Goal: Task Accomplishment & Management: Use online tool/utility

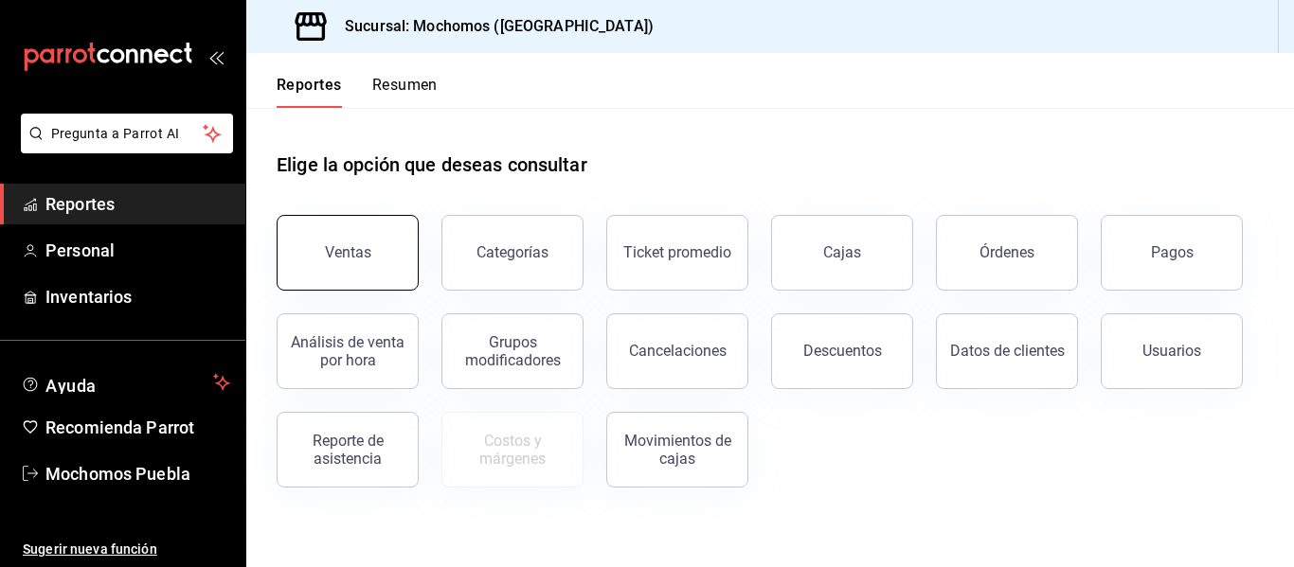
click at [353, 286] on button "Ventas" at bounding box center [348, 253] width 142 height 76
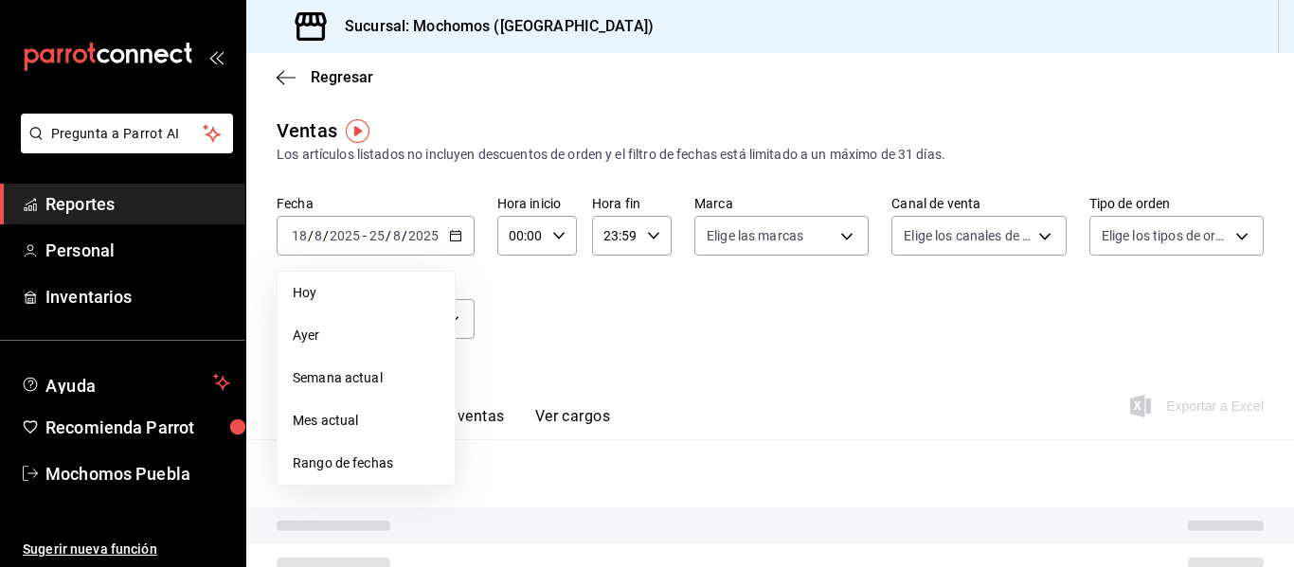
type input "05:00"
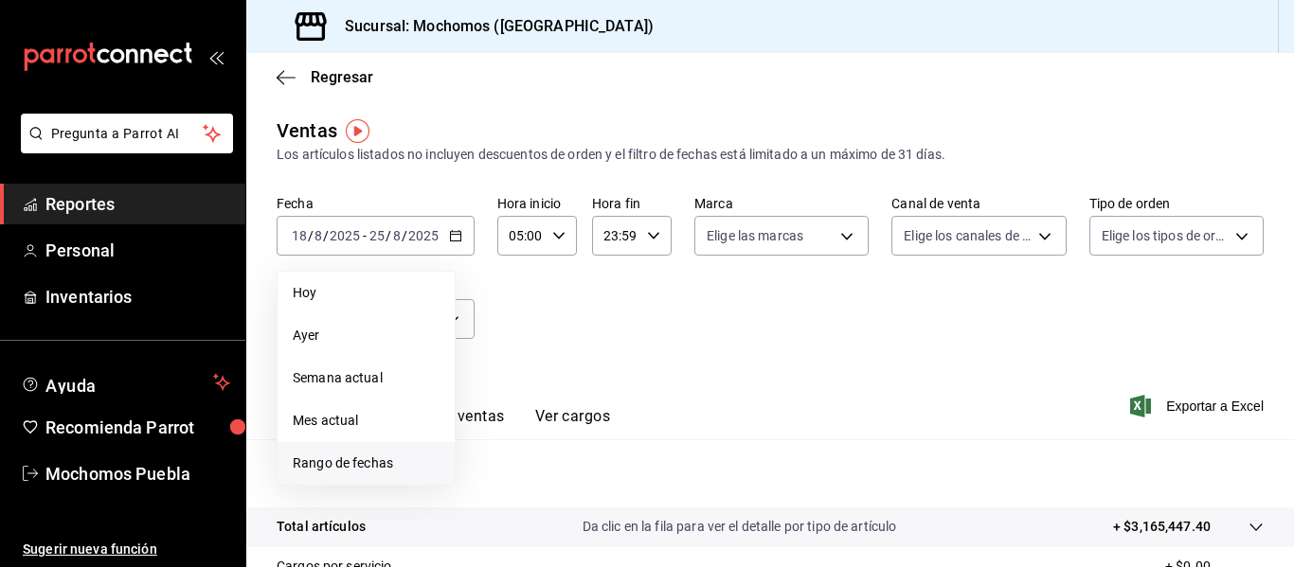
click at [313, 472] on span "Rango de fechas" at bounding box center [366, 464] width 147 height 20
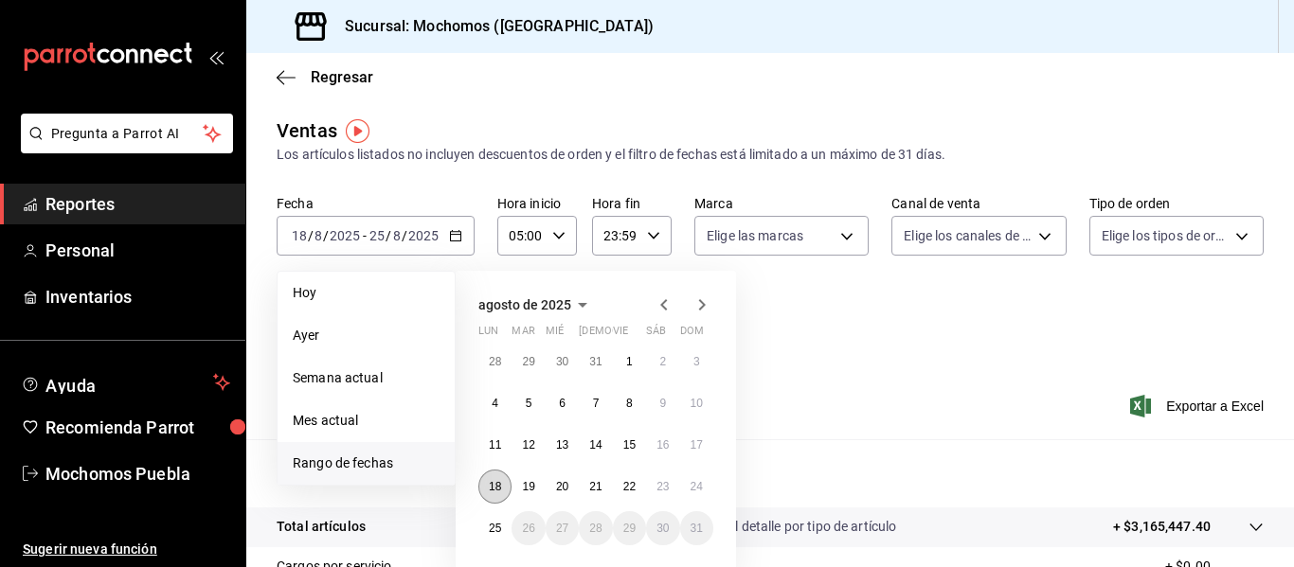
click at [502, 487] on button "18" at bounding box center [494, 487] width 33 height 34
click at [494, 528] on abbr "25" at bounding box center [495, 528] width 12 height 13
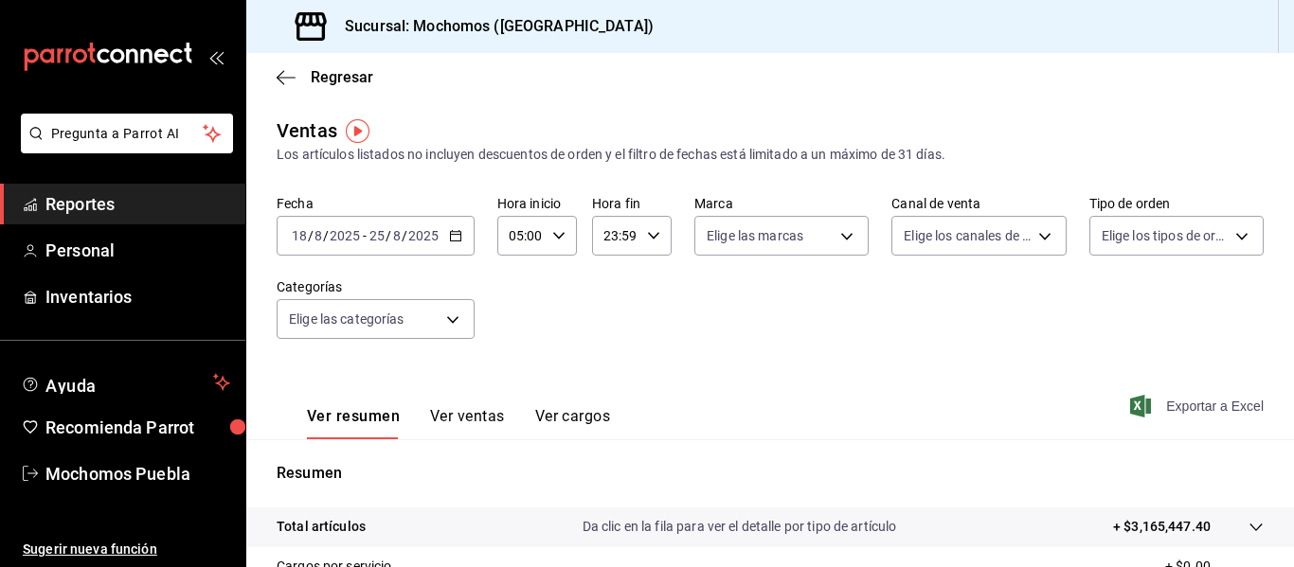
click at [1208, 405] on span "Exportar a Excel" at bounding box center [1199, 406] width 130 height 23
click at [1249, 531] on icon at bounding box center [1256, 527] width 15 height 15
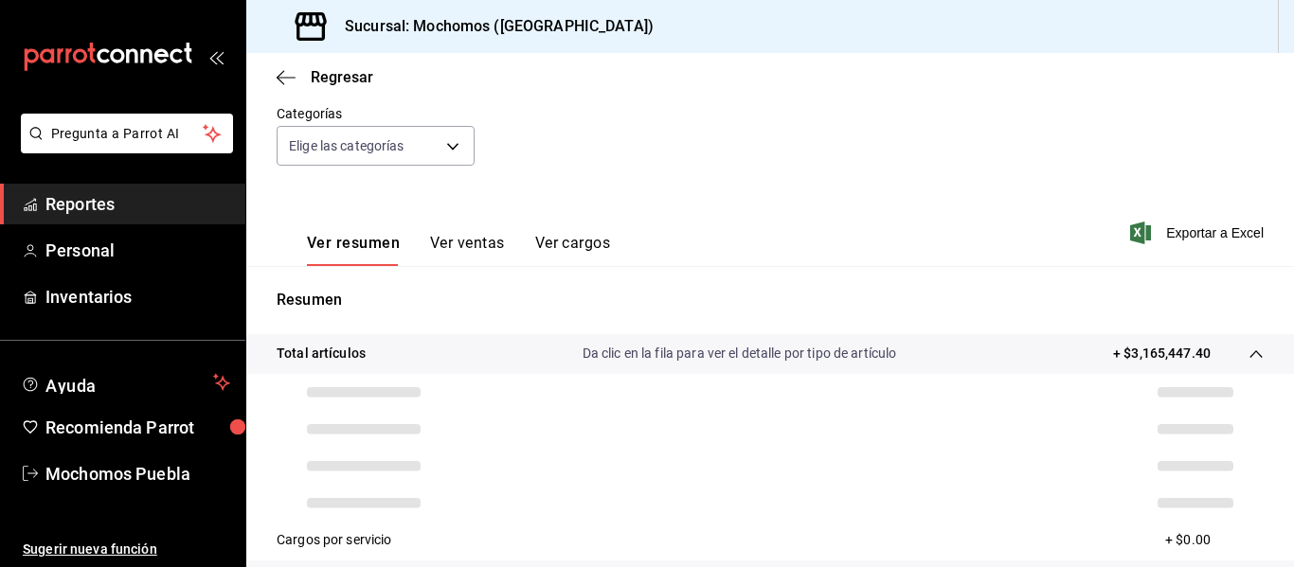
scroll to position [193, 0]
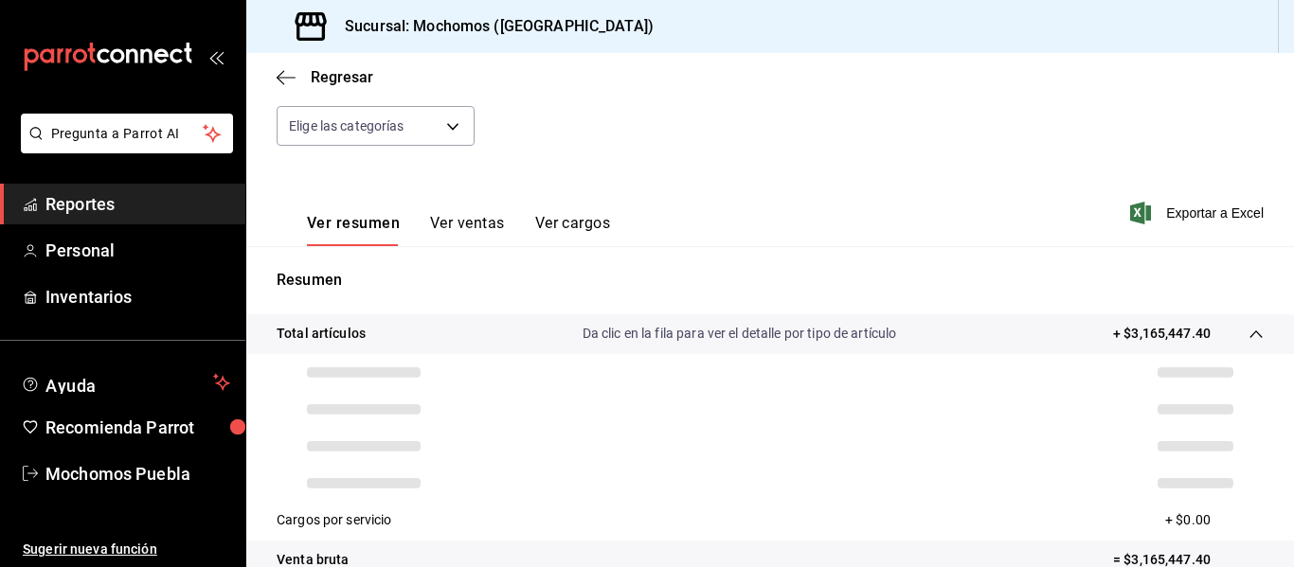
click at [448, 233] on button "Ver ventas" at bounding box center [467, 230] width 75 height 32
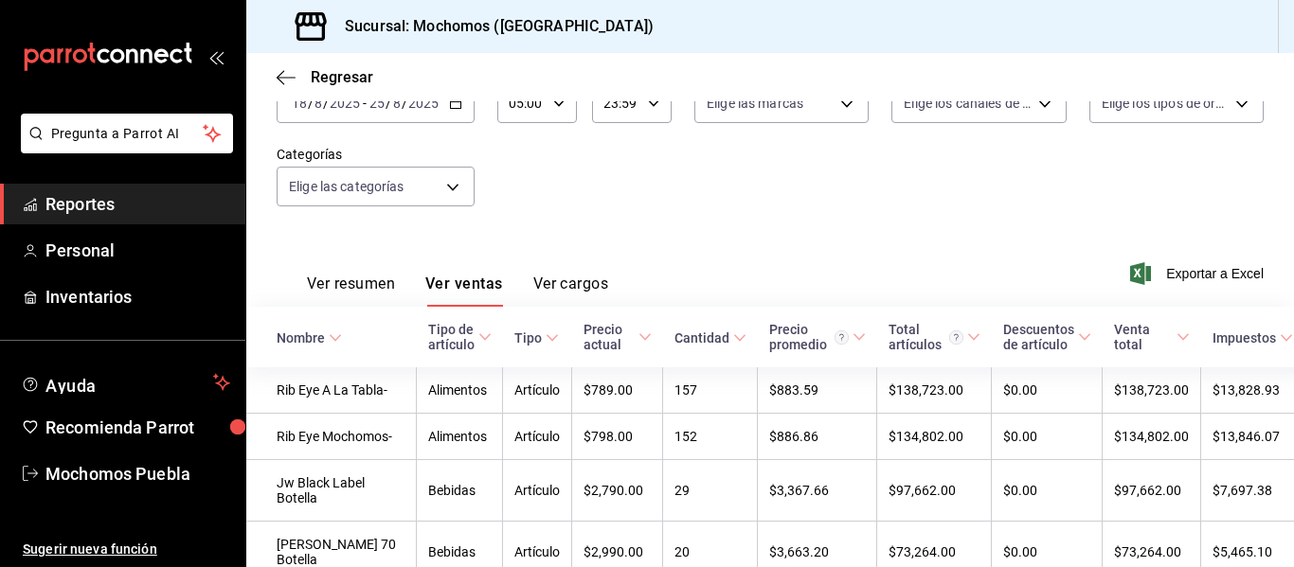
scroll to position [193, 0]
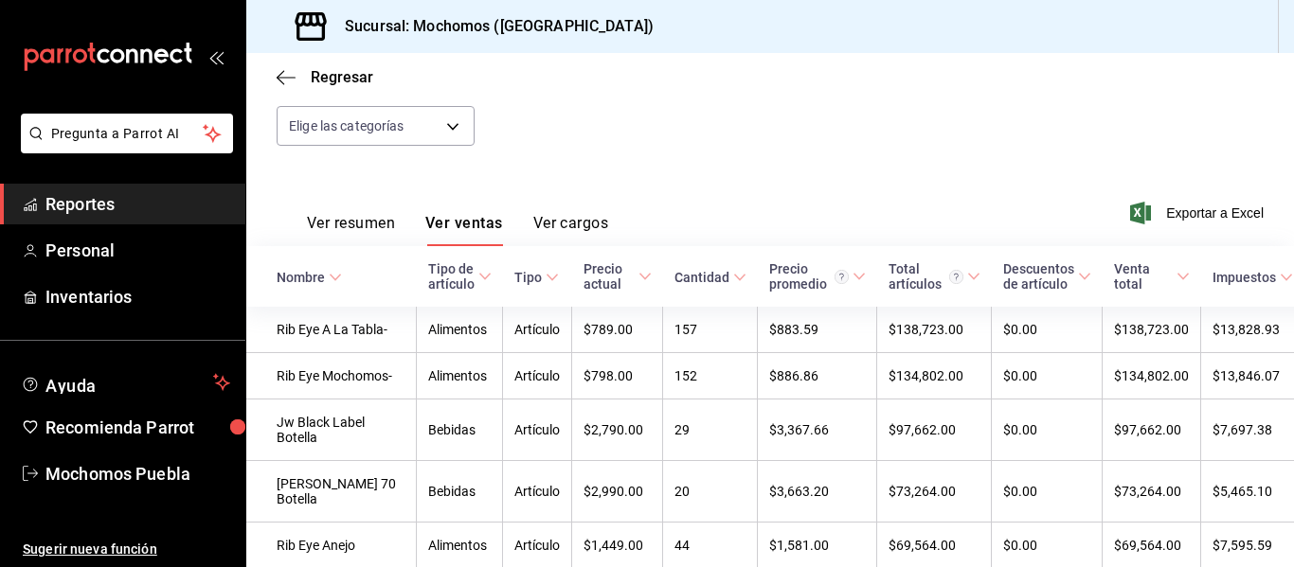
click at [392, 243] on button "Ver resumen" at bounding box center [351, 230] width 88 height 32
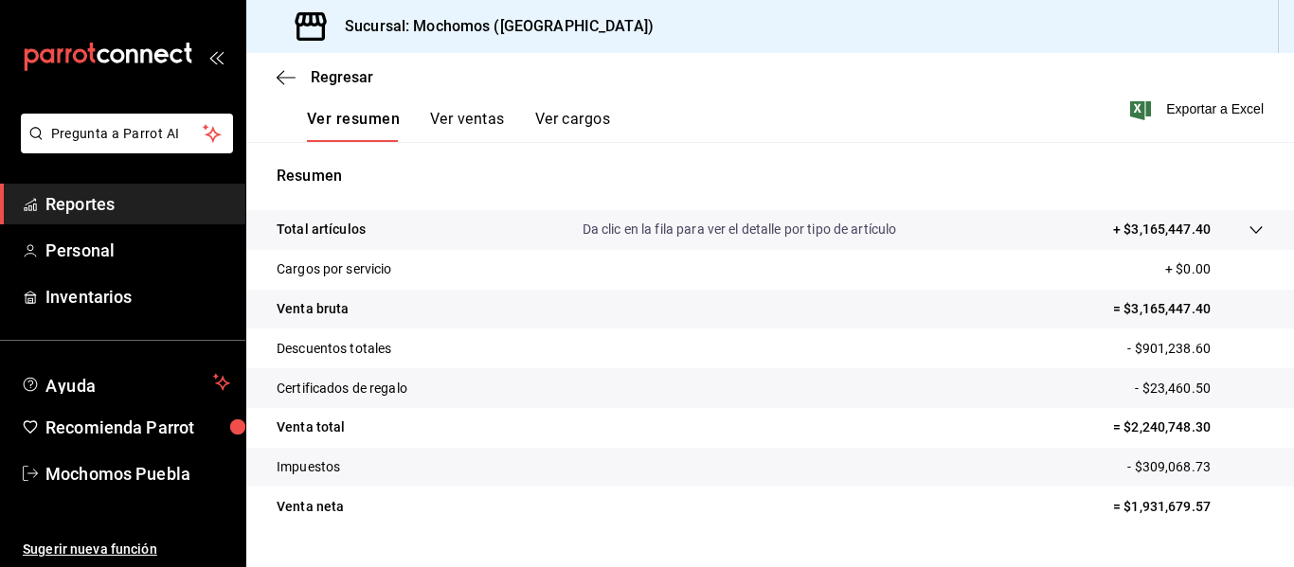
scroll to position [304, 0]
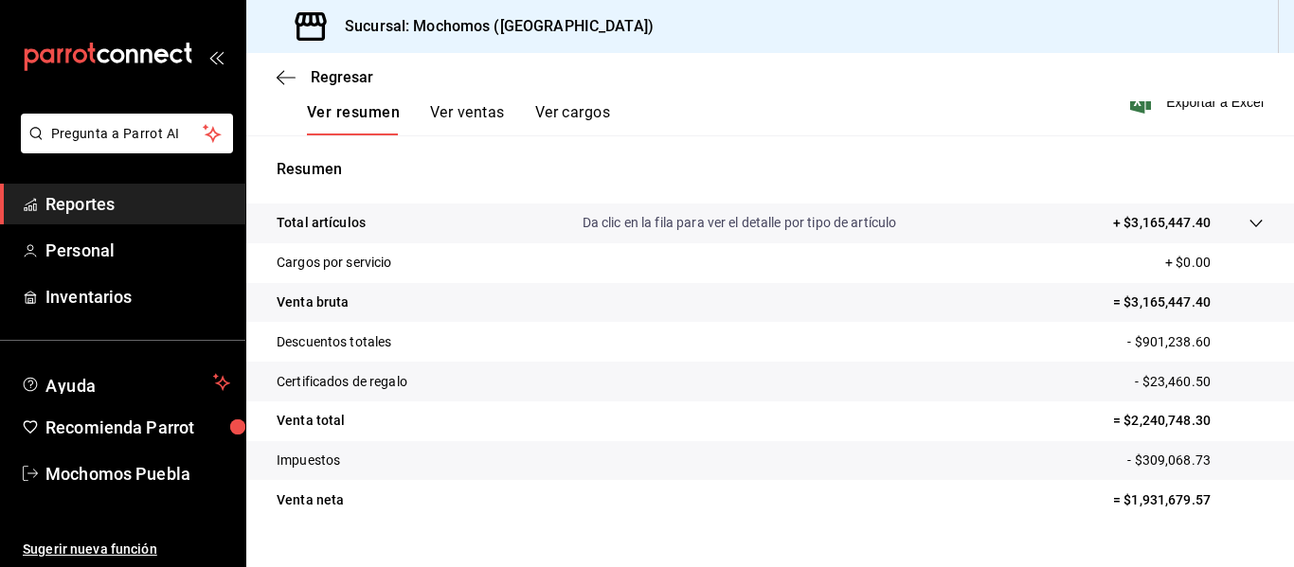
click at [1181, 230] on p "+ $3,165,447.40" at bounding box center [1162, 223] width 98 height 20
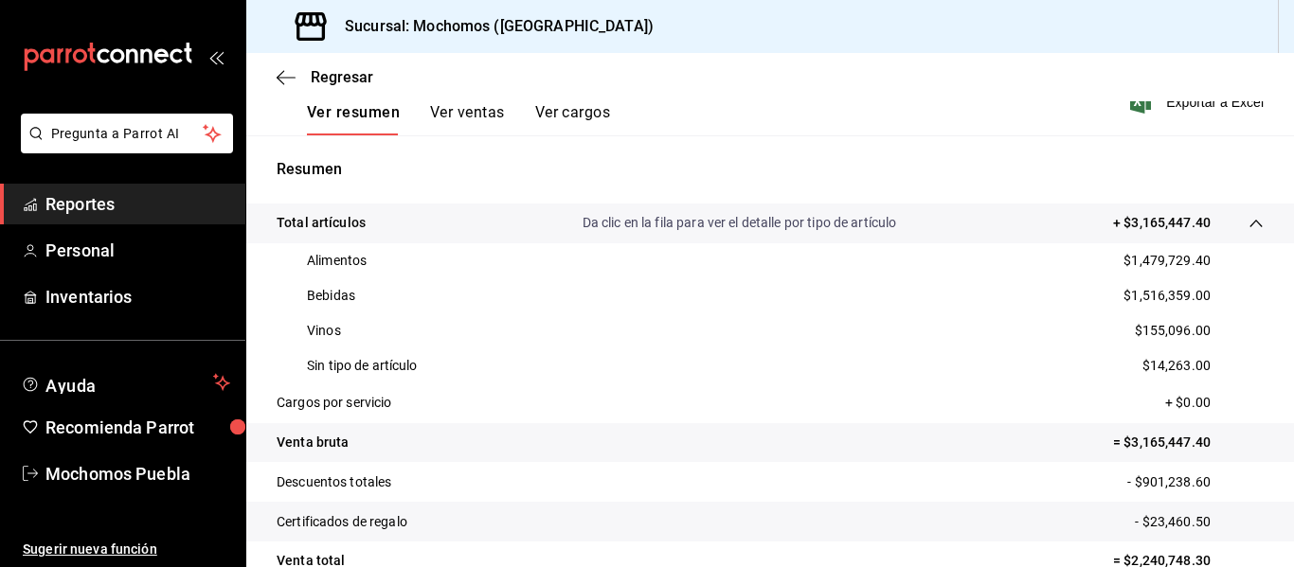
click at [96, 201] on span "Reportes" at bounding box center [137, 204] width 185 height 26
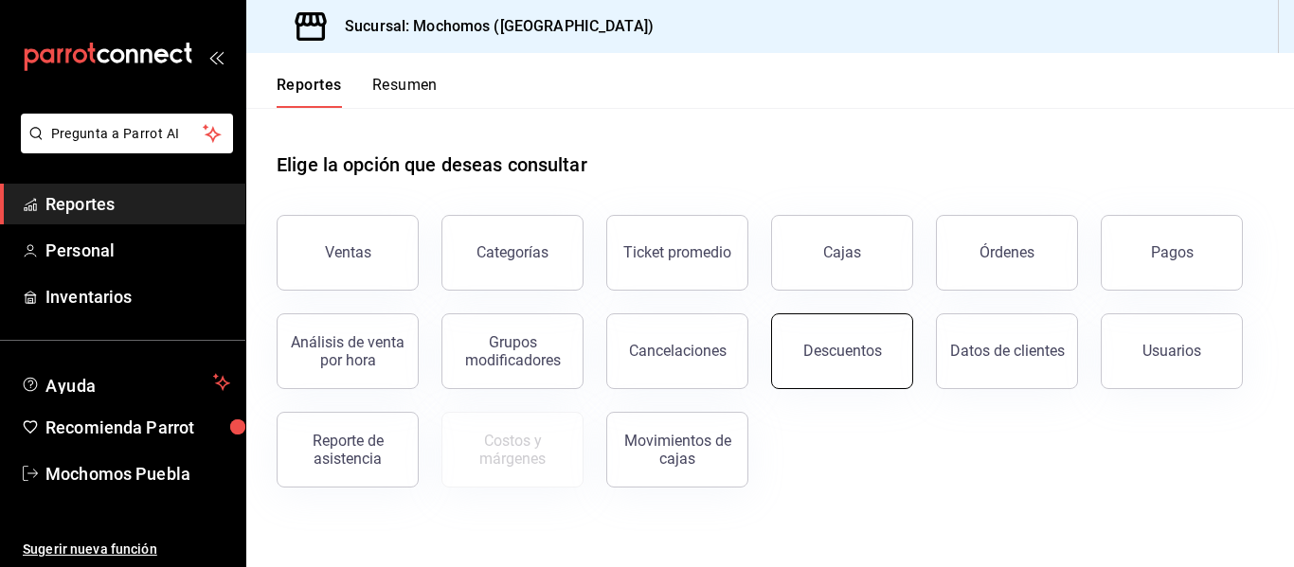
click at [848, 358] on div "Descuentos" at bounding box center [842, 351] width 79 height 18
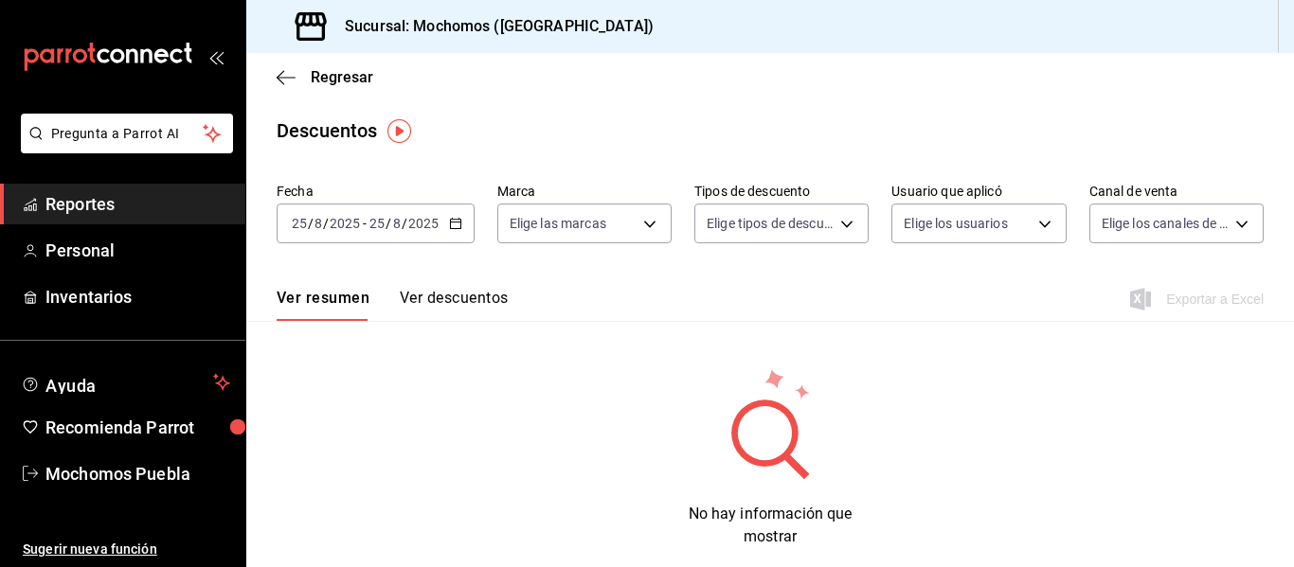
click at [458, 222] on icon "button" at bounding box center [455, 223] width 13 height 13
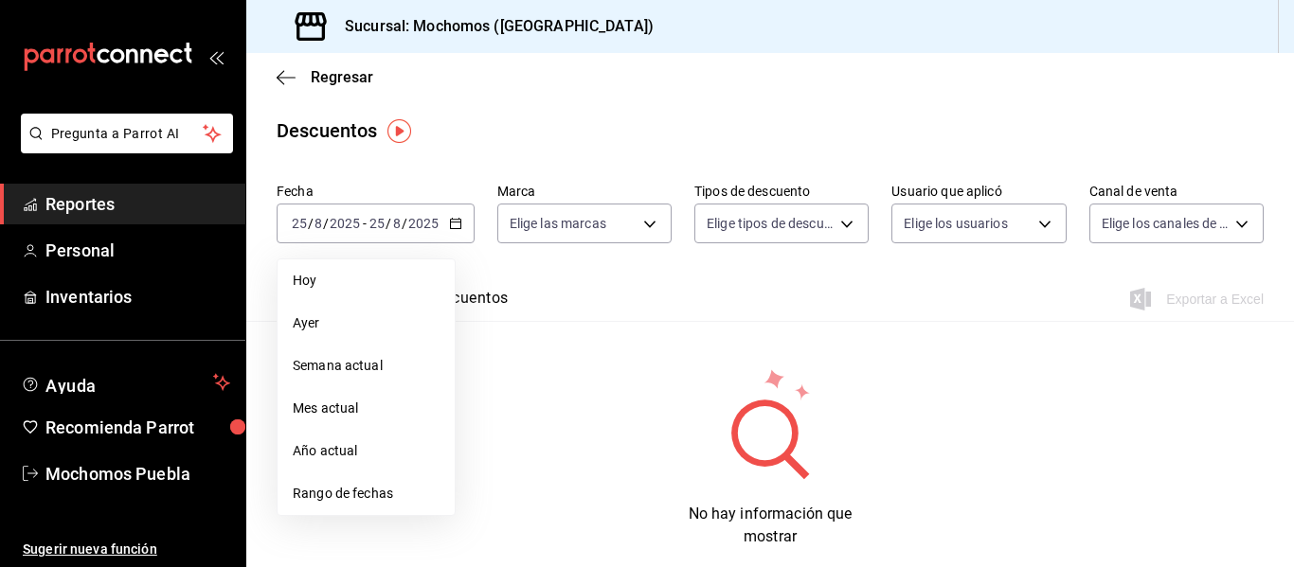
click at [597, 269] on div "Ver resumen Ver descuentos Exportar a Excel" at bounding box center [770, 293] width 1048 height 55
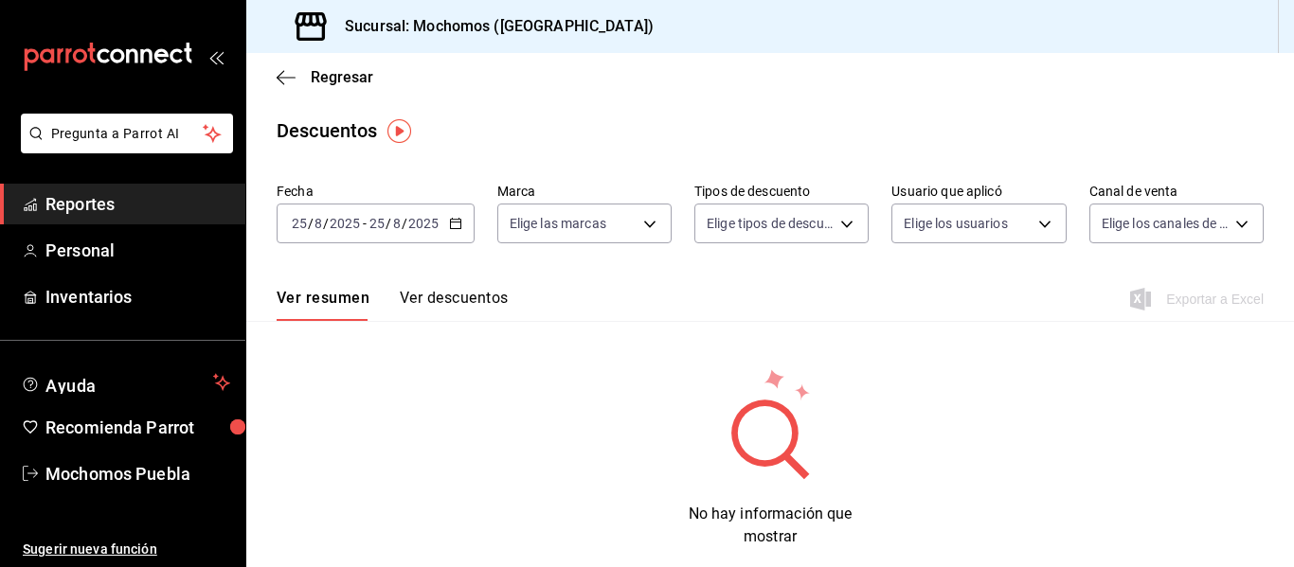
click at [463, 220] on div "[DATE] [DATE] - [DATE] [DATE]" at bounding box center [376, 224] width 198 height 40
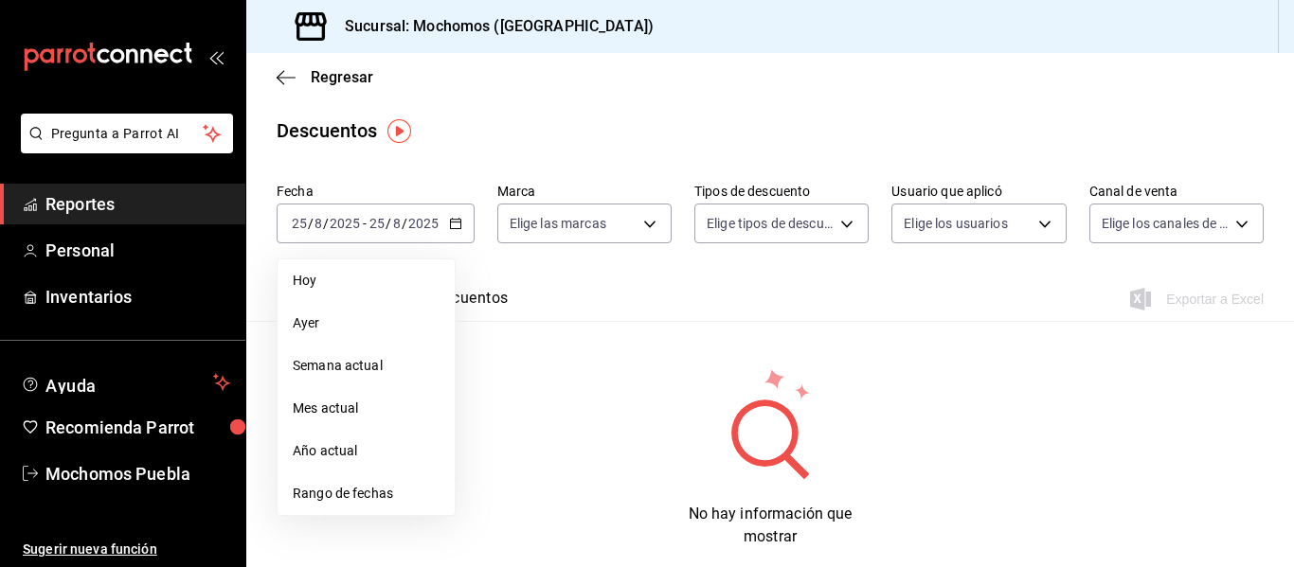
click at [535, 291] on div "Ver resumen Ver descuentos Exportar a Excel" at bounding box center [770, 293] width 1048 height 55
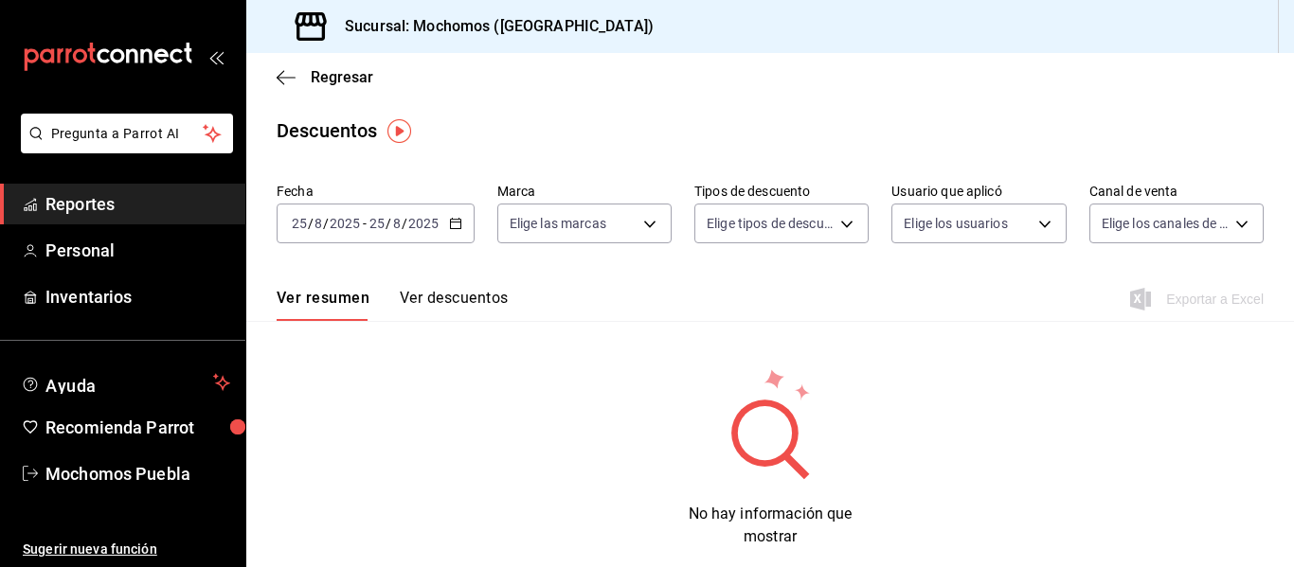
click at [497, 295] on button "Ver descuentos" at bounding box center [454, 305] width 108 height 32
click at [456, 226] on icon "button" at bounding box center [455, 223] width 13 height 13
click at [564, 308] on div "Ver resumen Ver descuentos Exportar a Excel" at bounding box center [770, 293] width 1048 height 55
click at [458, 241] on div "[DATE] [DATE] - [DATE] [DATE]" at bounding box center [376, 224] width 198 height 40
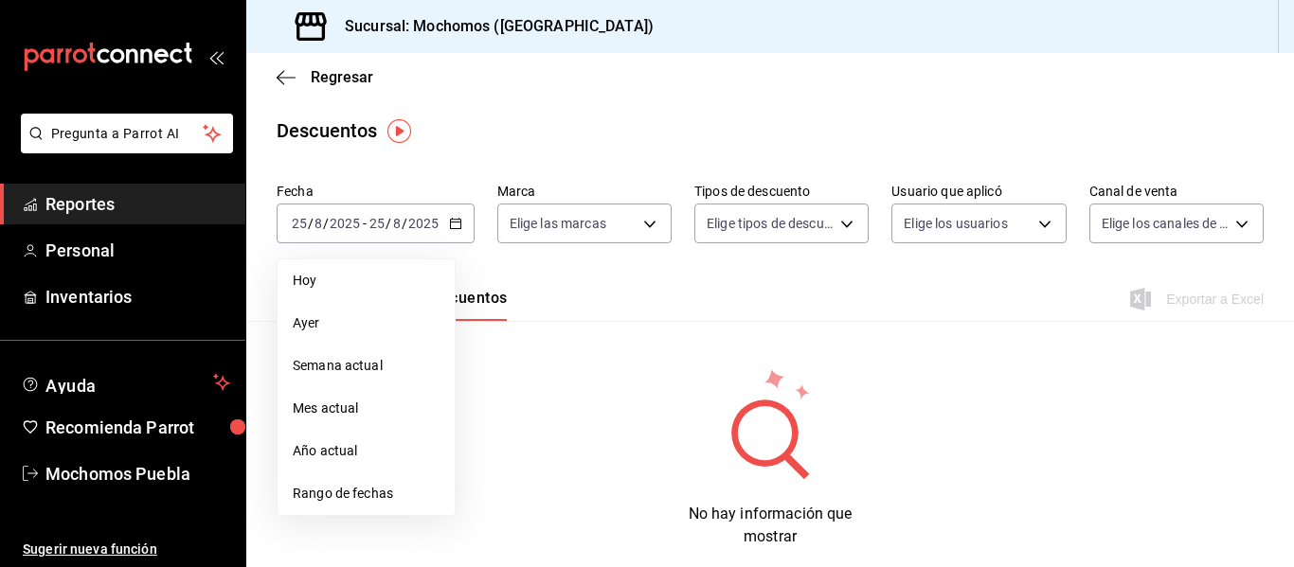
click at [531, 270] on div "Ver resumen Ver descuentos Exportar a Excel" at bounding box center [770, 293] width 1048 height 55
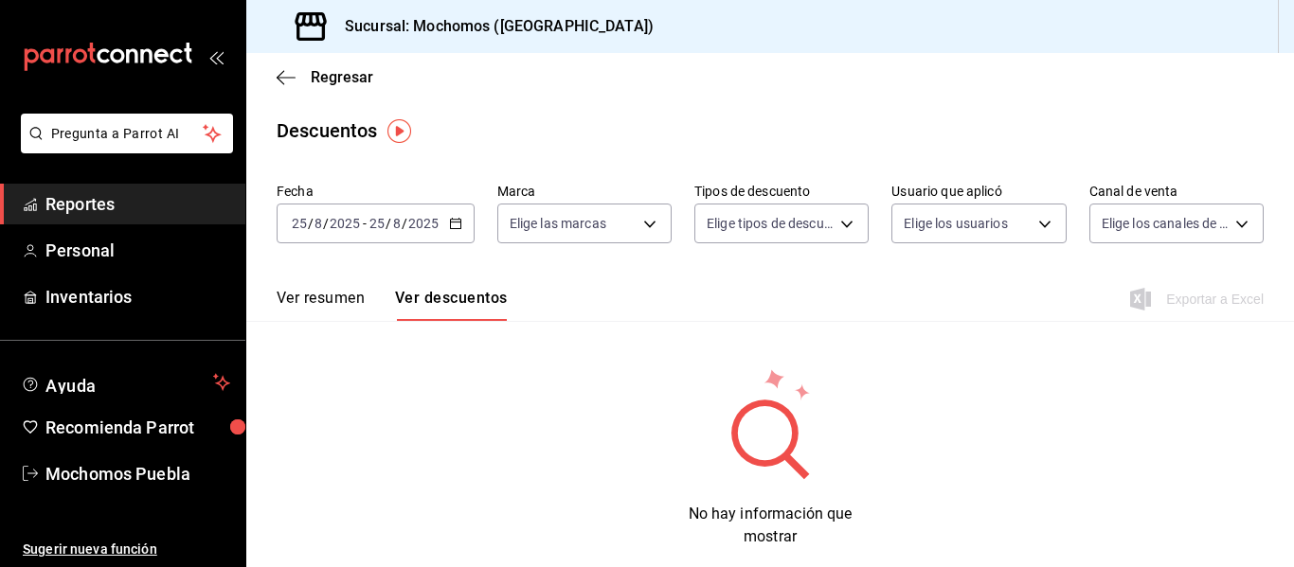
click at [449, 227] on icon "button" at bounding box center [455, 223] width 13 height 13
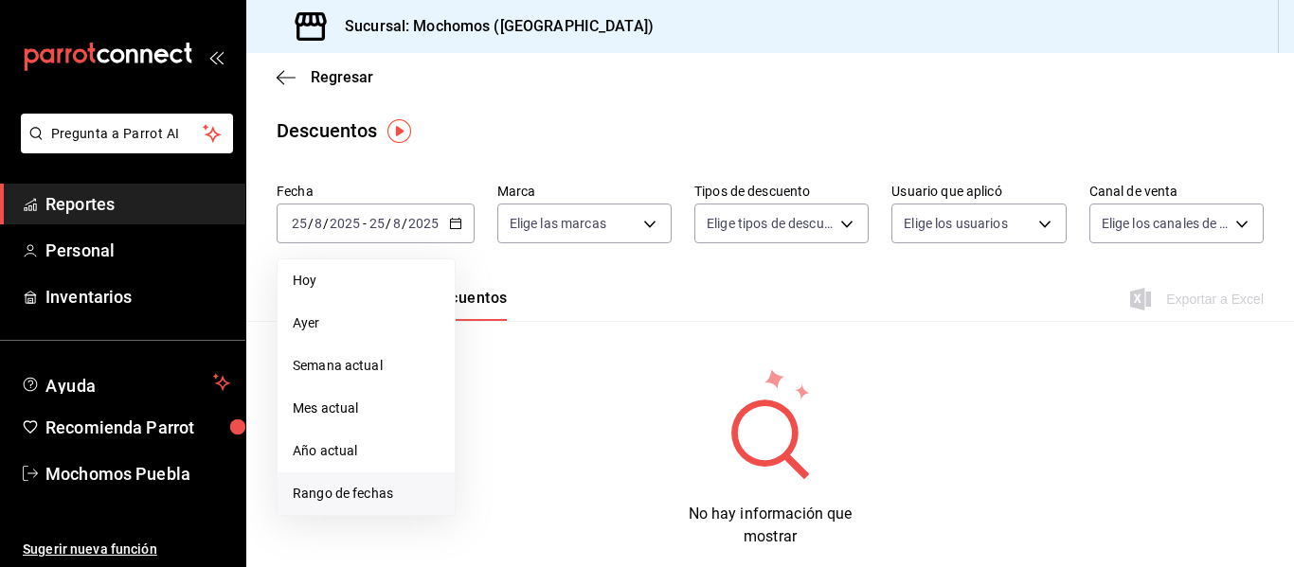
click at [326, 492] on span "Rango de fechas" at bounding box center [366, 494] width 147 height 20
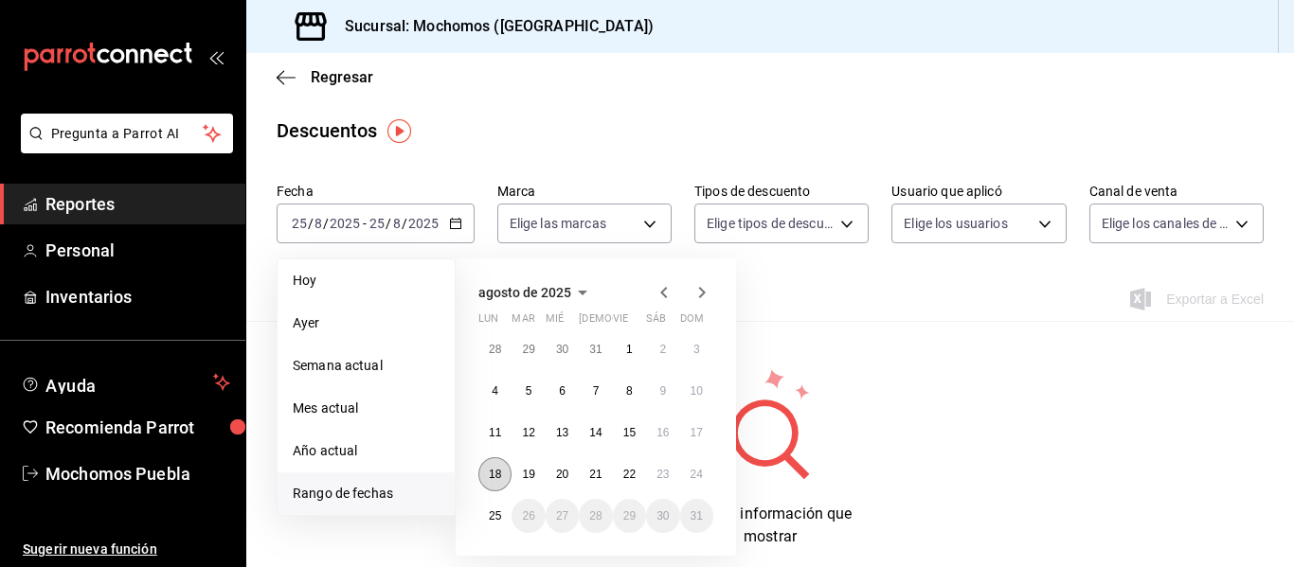
click at [499, 488] on button "18" at bounding box center [494, 475] width 33 height 34
click at [495, 512] on abbr "25" at bounding box center [495, 516] width 12 height 13
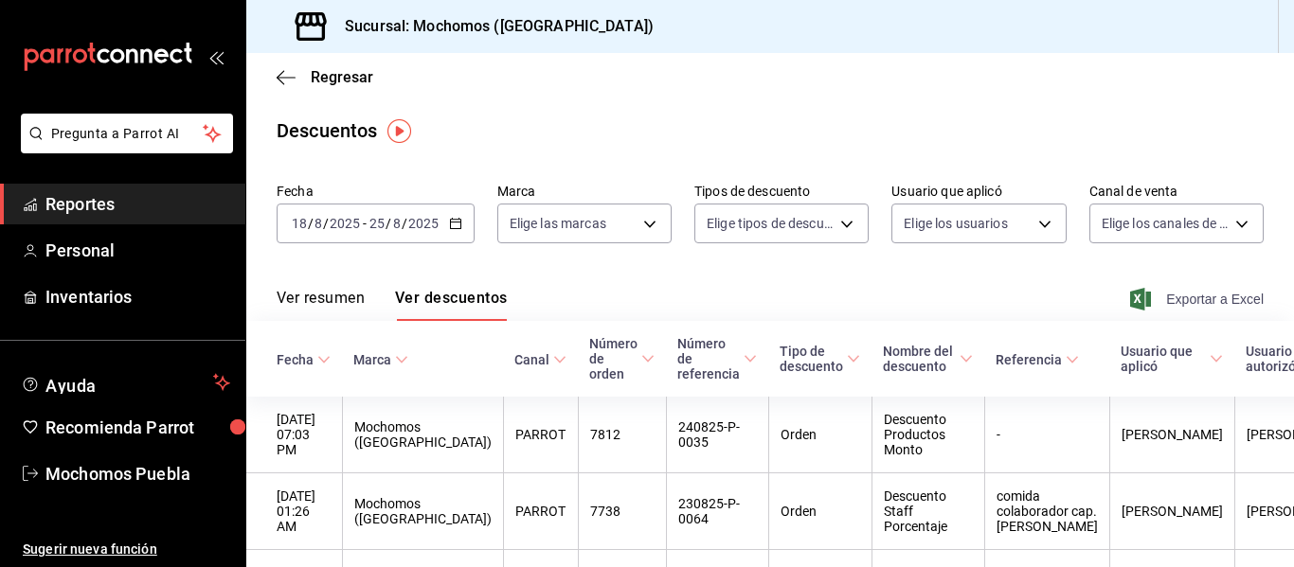
click at [1210, 297] on span "Exportar a Excel" at bounding box center [1199, 299] width 130 height 23
click at [116, 197] on span "Reportes" at bounding box center [137, 204] width 185 height 26
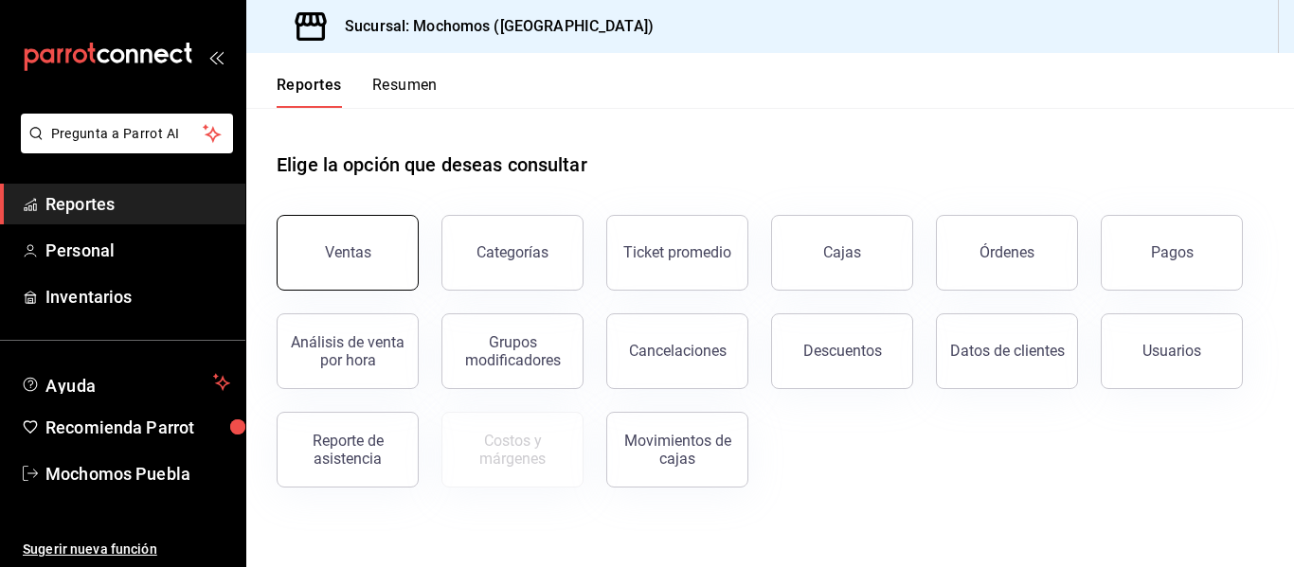
click at [357, 254] on div "Ventas" at bounding box center [348, 252] width 46 height 18
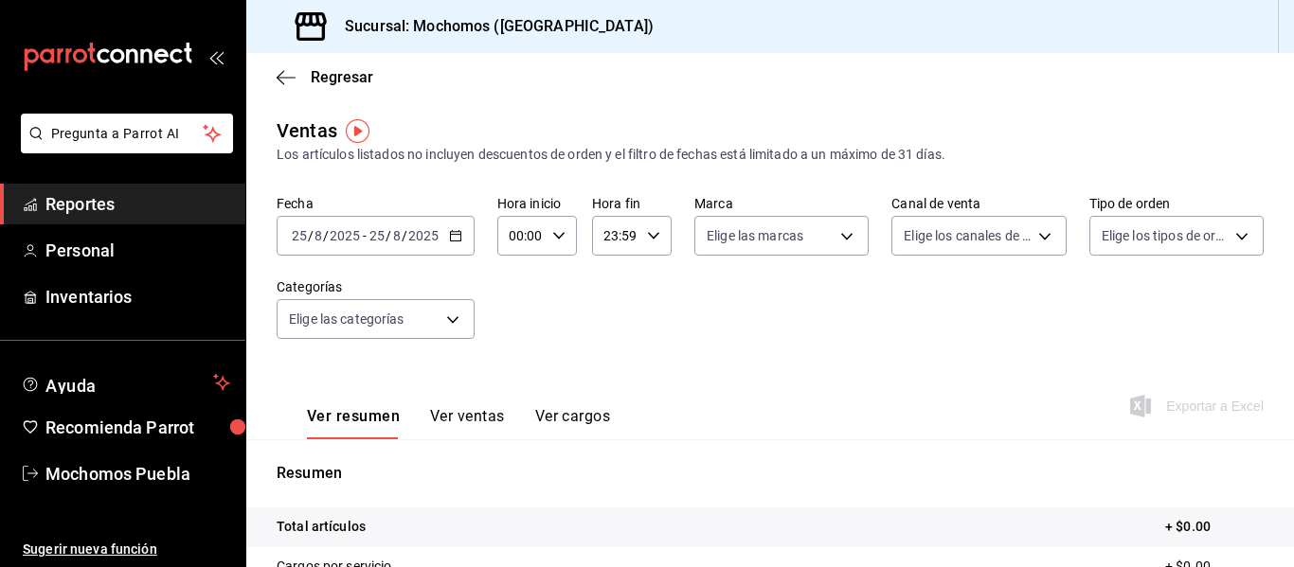
click at [552, 238] on icon "button" at bounding box center [558, 235] width 13 height 13
drag, startPoint x: 518, startPoint y: 373, endPoint x: 519, endPoint y: 384, distance: 10.5
click at [519, 384] on button "02" at bounding box center [515, 375] width 31 height 38
type input "02:00"
click at [519, 384] on button "02" at bounding box center [515, 375] width 31 height 38
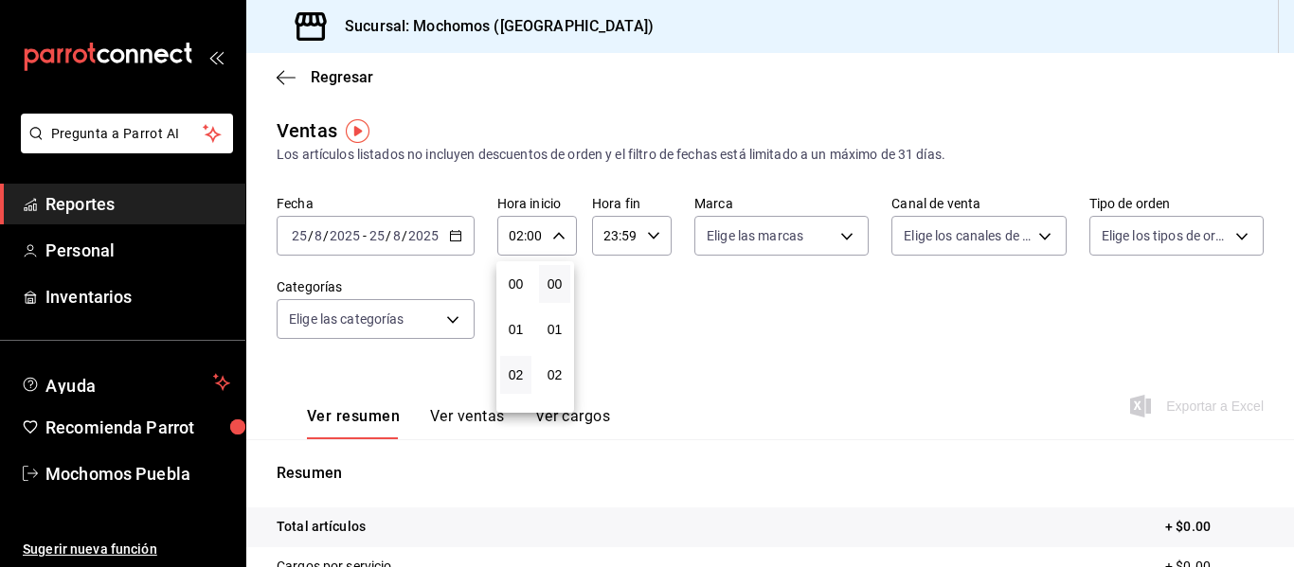
click at [519, 384] on button "02" at bounding box center [515, 375] width 31 height 38
click at [520, 381] on span "02" at bounding box center [516, 375] width 9 height 15
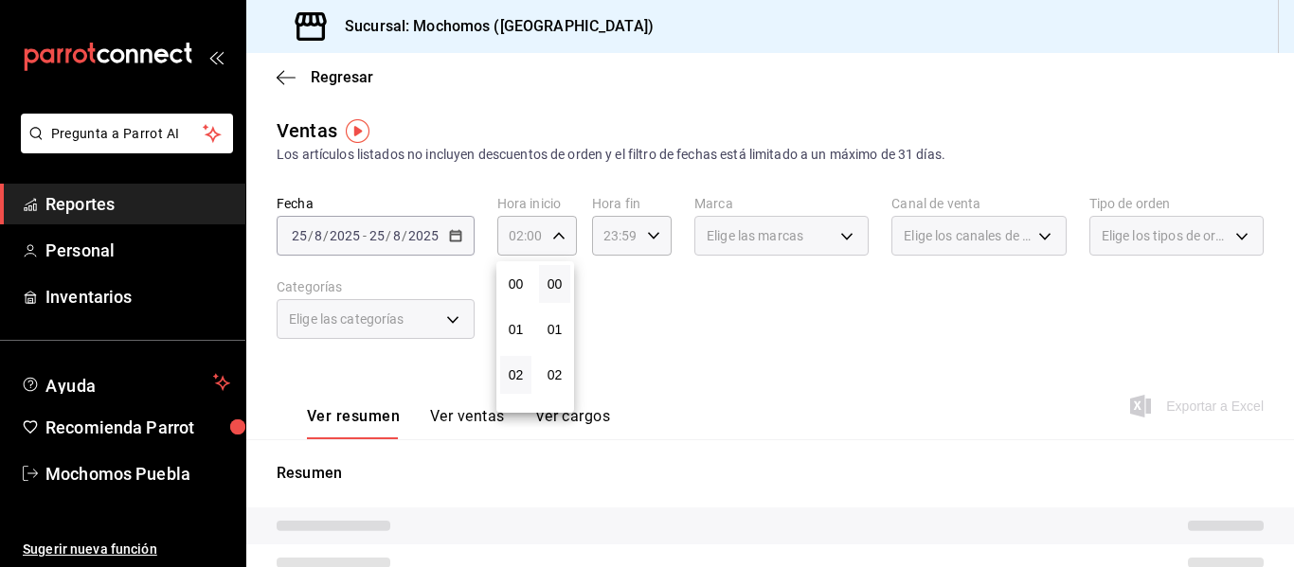
click at [656, 376] on div at bounding box center [647, 283] width 1294 height 567
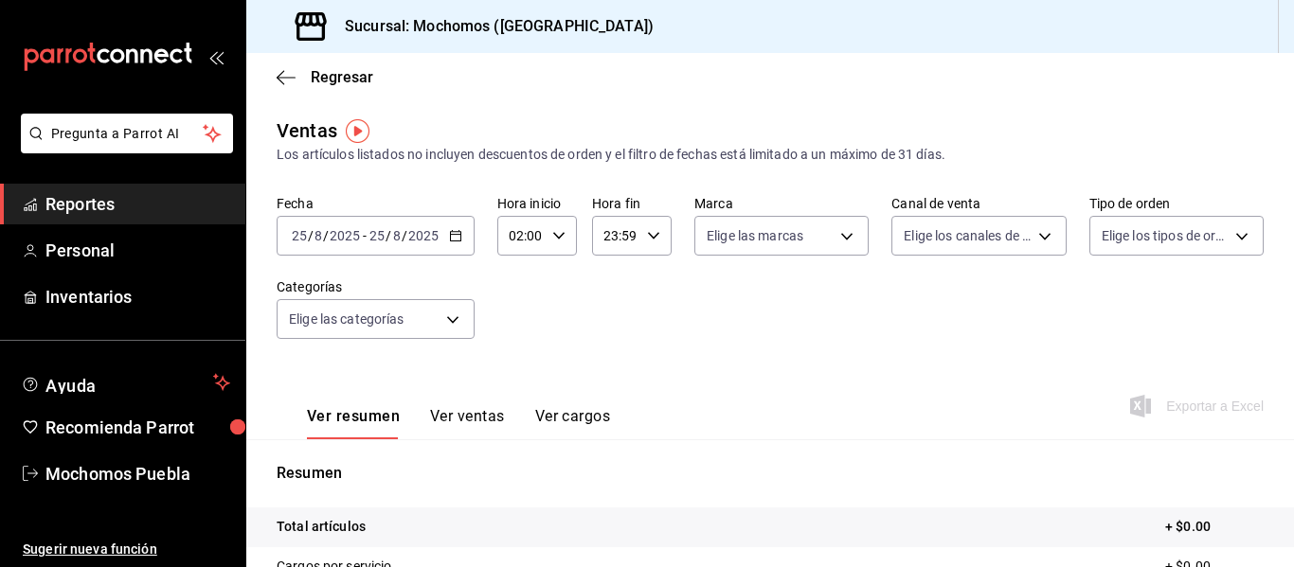
click at [559, 229] on icon "button" at bounding box center [558, 235] width 13 height 13
click at [518, 369] on span "04" at bounding box center [516, 375] width 9 height 15
type input "04:00"
click at [696, 366] on div at bounding box center [647, 283] width 1294 height 567
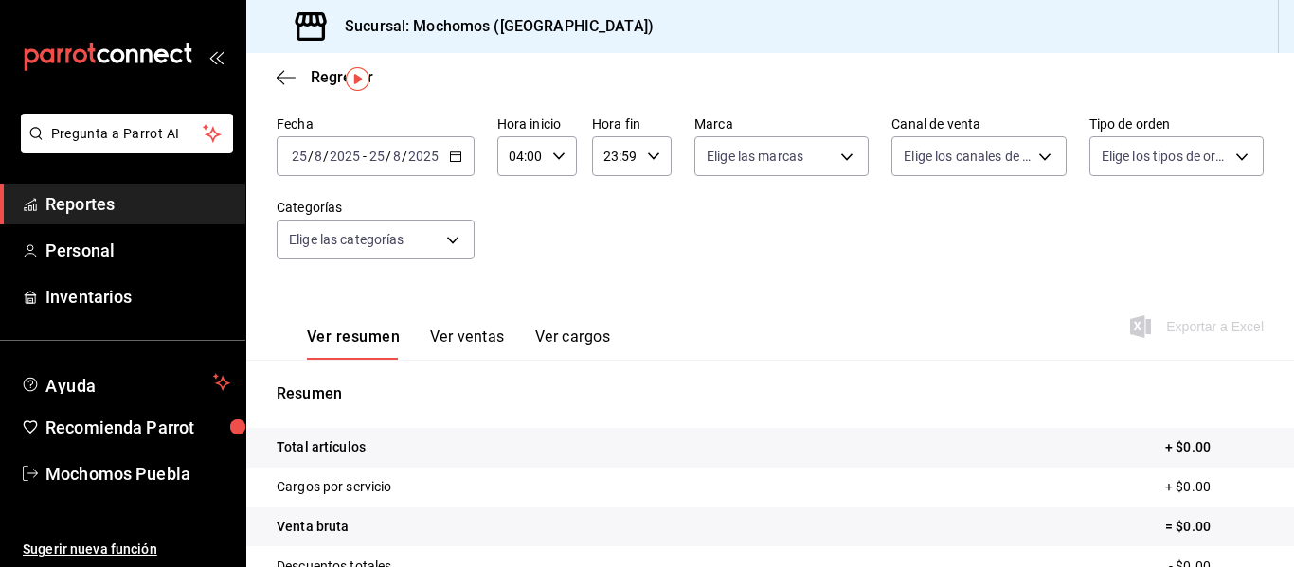
scroll to position [47, 0]
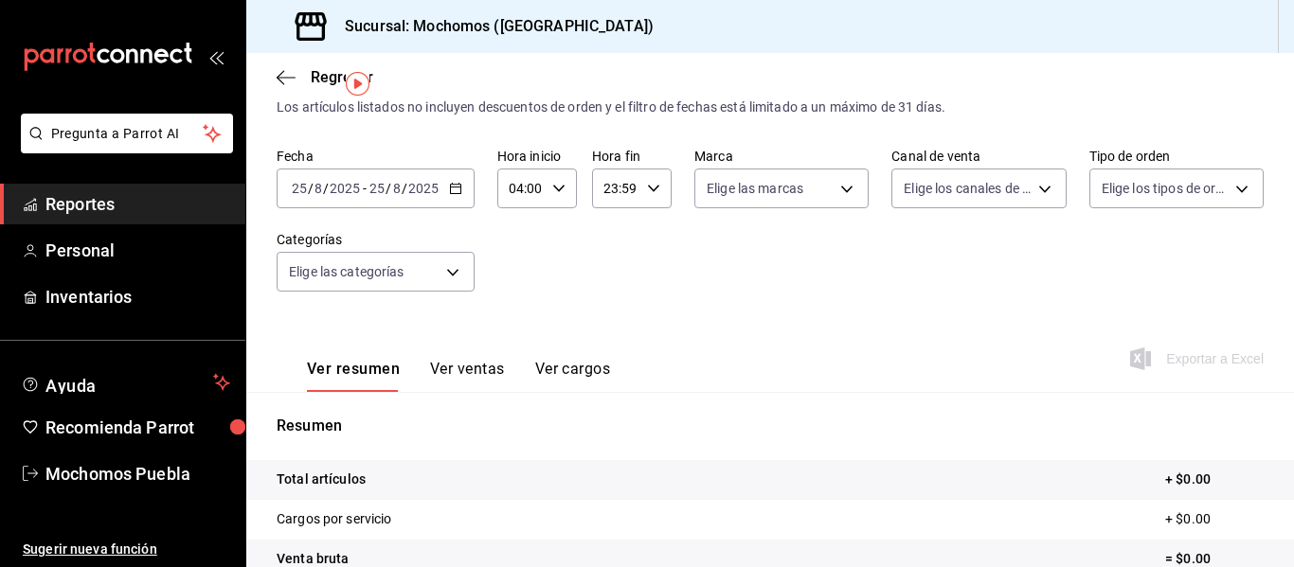
click at [449, 189] on icon "button" at bounding box center [455, 188] width 13 height 13
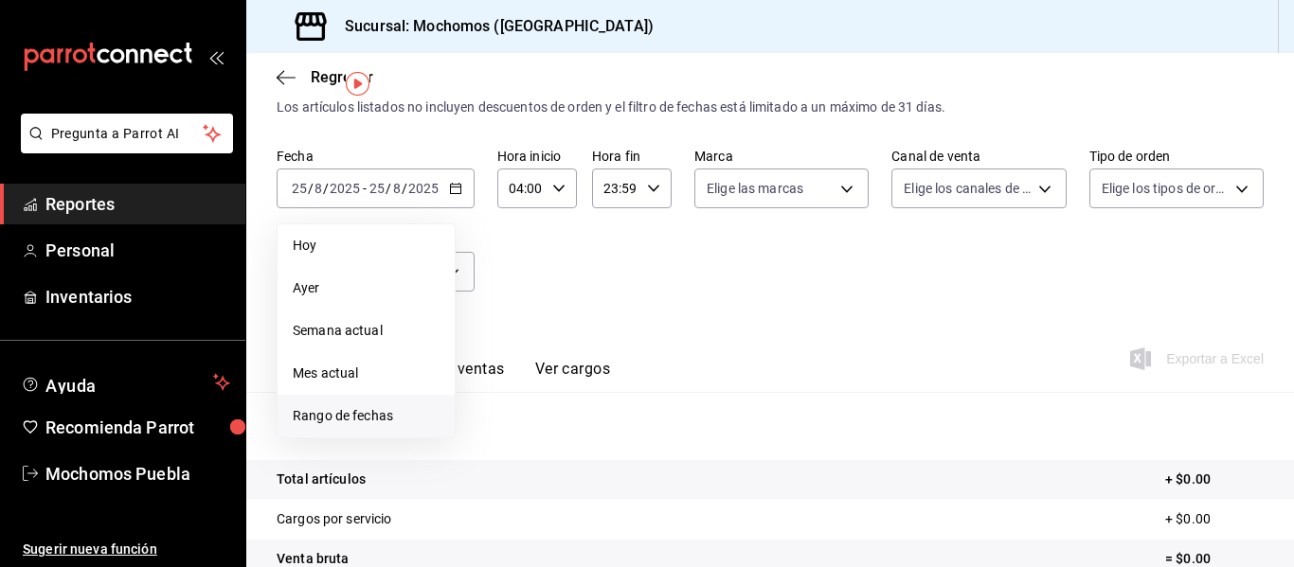
click at [341, 415] on span "Rango de fechas" at bounding box center [366, 416] width 147 height 20
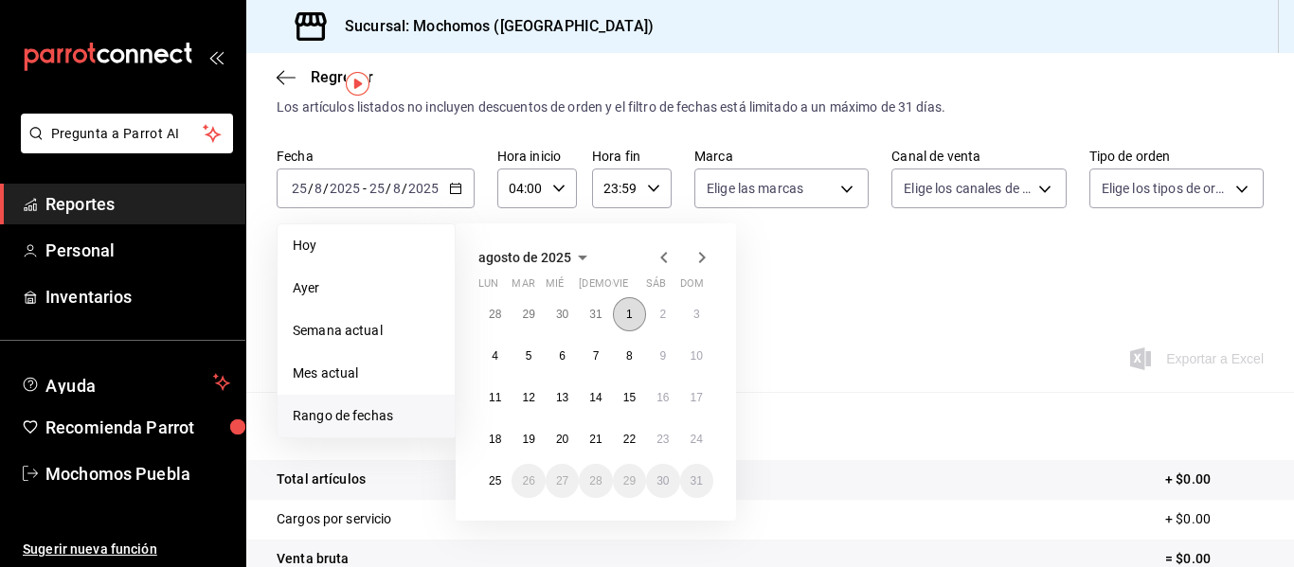
click at [626, 318] on abbr "1" at bounding box center [629, 314] width 7 height 13
click at [493, 486] on abbr "25" at bounding box center [495, 481] width 12 height 13
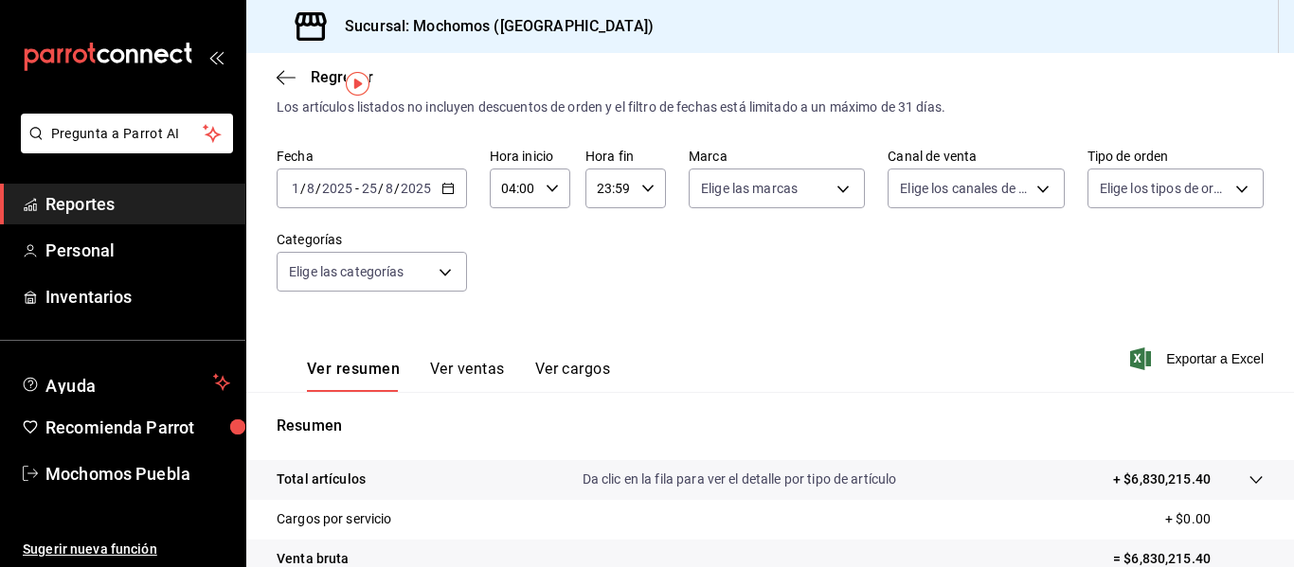
drag, startPoint x: 1193, startPoint y: 361, endPoint x: 1205, endPoint y: 361, distance: 12.3
click at [1205, 361] on span "Exportar a Excel" at bounding box center [1199, 359] width 130 height 23
